Goal: Task Accomplishment & Management: Manage account settings

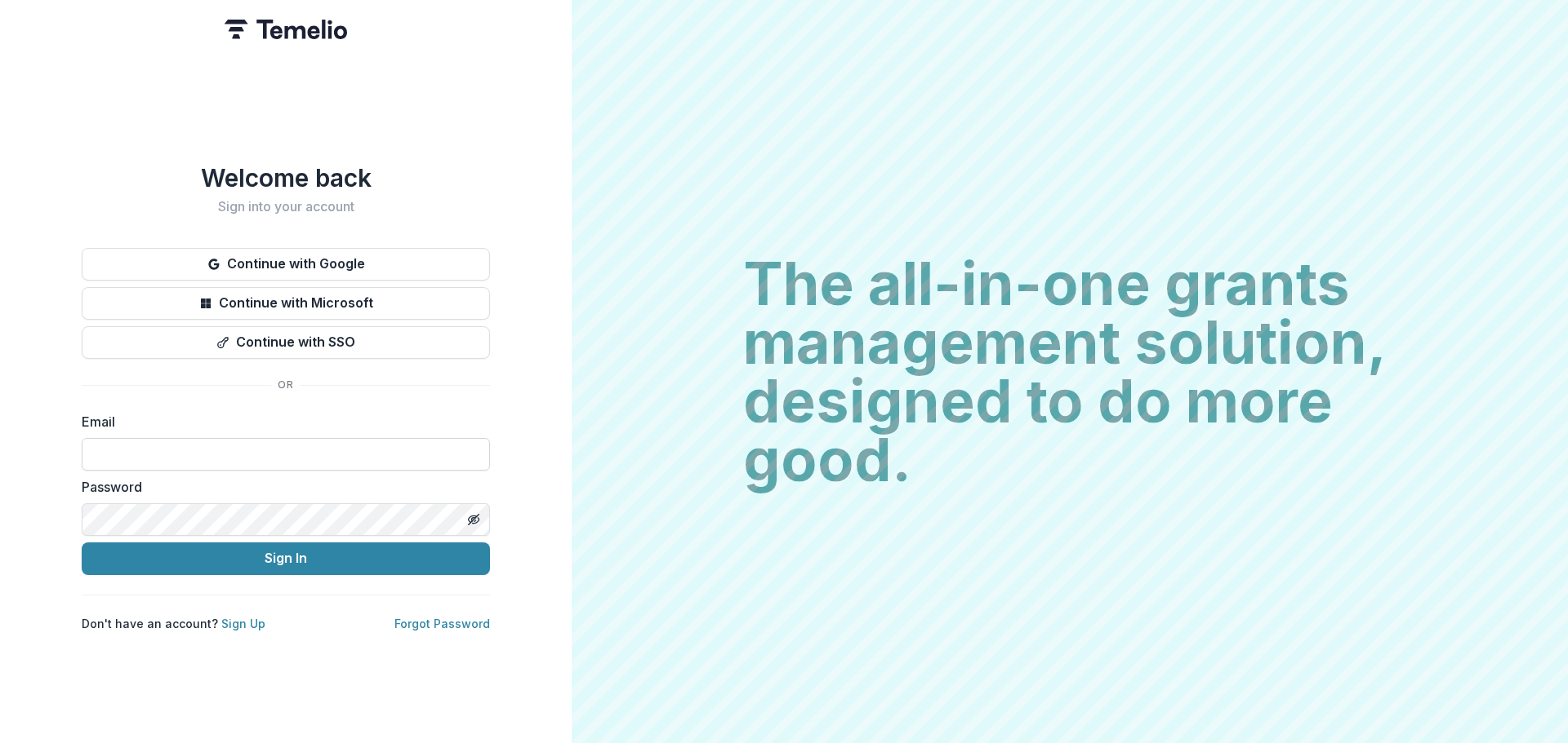
click at [215, 443] on input at bounding box center [286, 454] width 409 height 33
type input "**********"
click at [82, 543] on button "Sign In" at bounding box center [286, 559] width 409 height 33
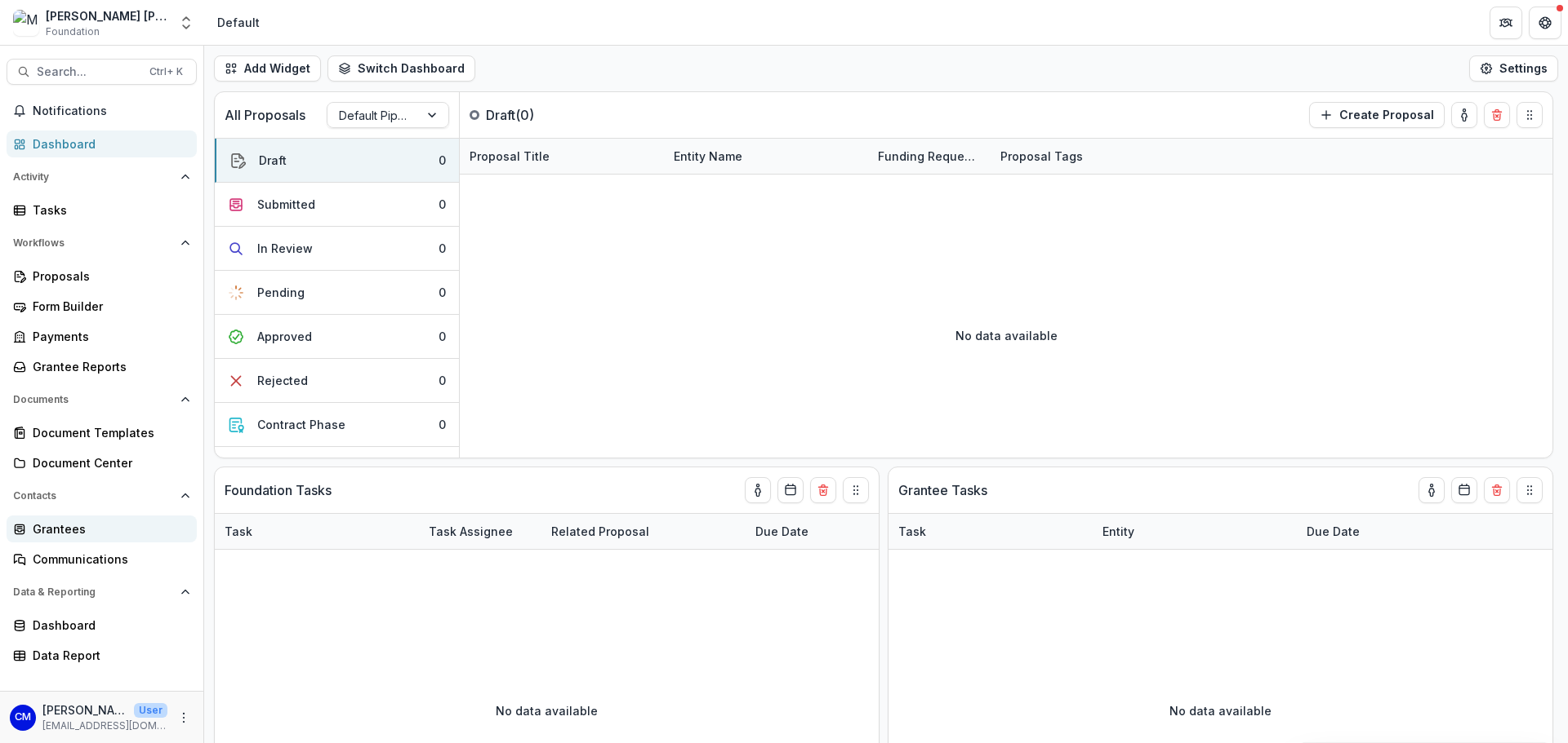
click at [81, 531] on div "Grantees" at bounding box center [108, 529] width 151 height 17
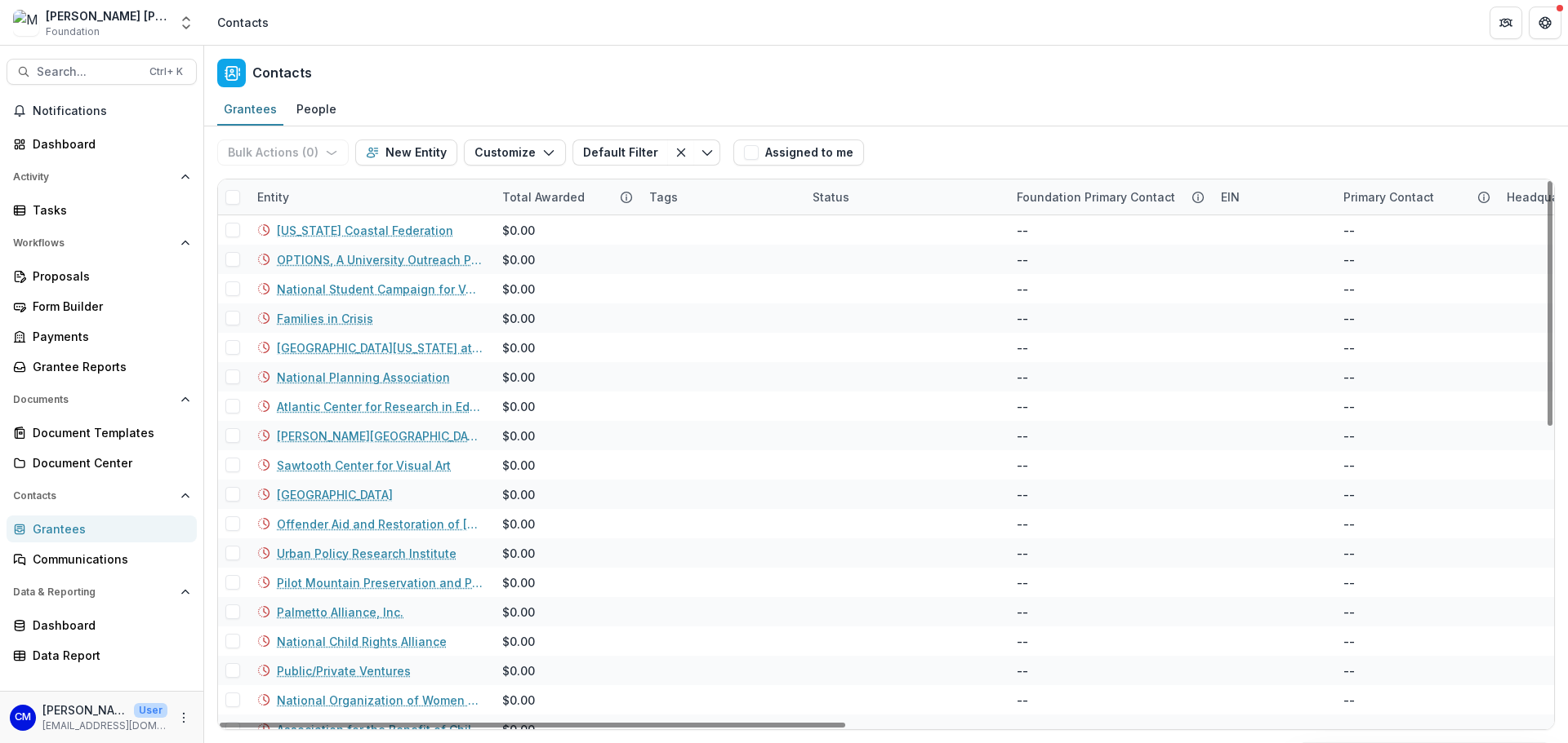
click at [517, 196] on div "Total Awarded" at bounding box center [543, 197] width 102 height 17
click at [536, 293] on span "Sort Descending" at bounding box center [572, 297] width 94 height 14
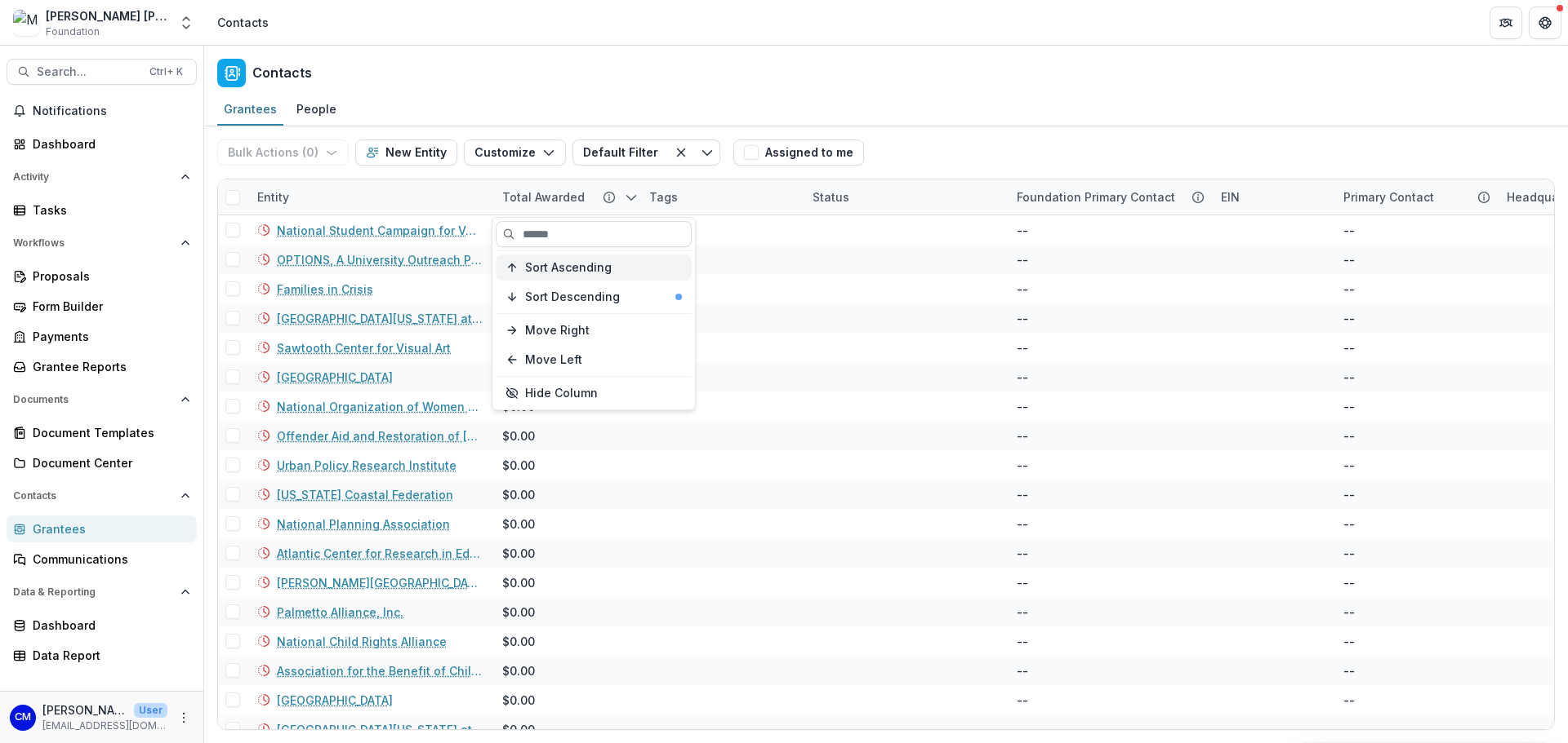
click at [533, 264] on span "Sort Ascending" at bounding box center [568, 268] width 87 height 14
